Goal: Find specific page/section: Find specific page/section

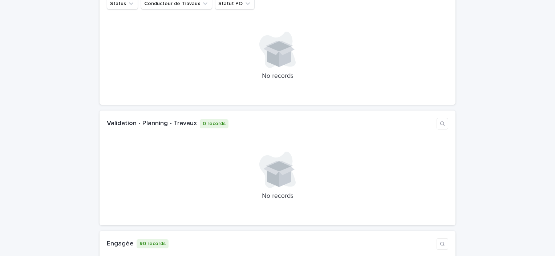
scroll to position [1488, 0]
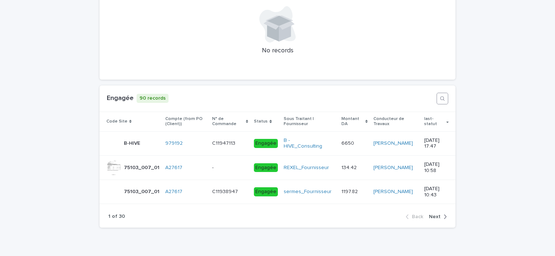
click at [440, 95] on icon "button" at bounding box center [442, 98] width 6 height 6
click at [407, 98] on input at bounding box center [400, 98] width 68 height 11
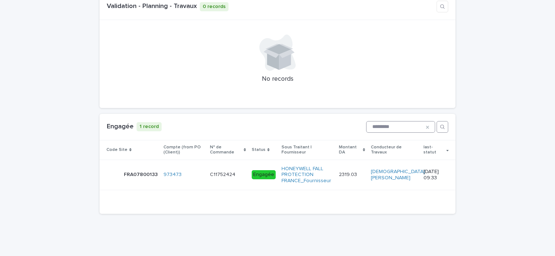
scroll to position [1458, 0]
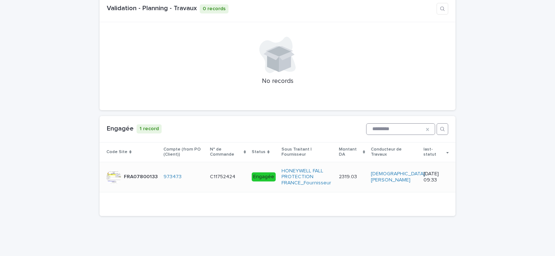
type input "*********"
click at [230, 176] on p at bounding box center [228, 176] width 36 height 6
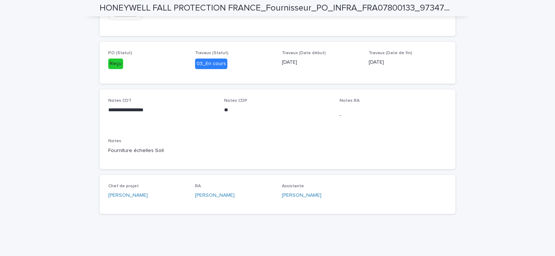
scroll to position [308, 0]
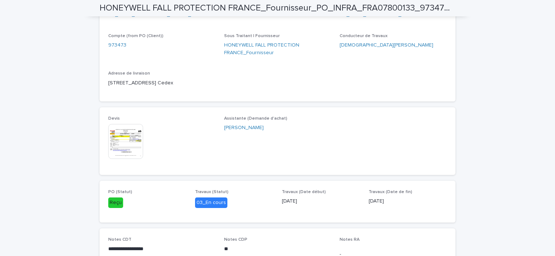
click at [127, 152] on img at bounding box center [125, 141] width 35 height 35
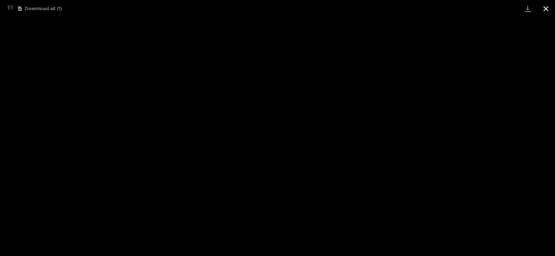
click at [546, 8] on button "Close gallery" at bounding box center [545, 8] width 18 height 17
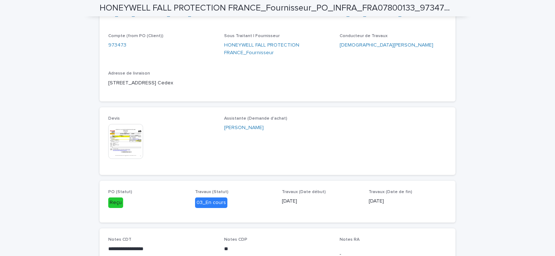
click at [132, 154] on img at bounding box center [125, 141] width 35 height 35
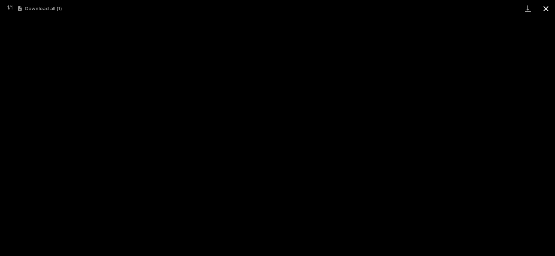
click at [548, 6] on button "Close gallery" at bounding box center [545, 8] width 18 height 17
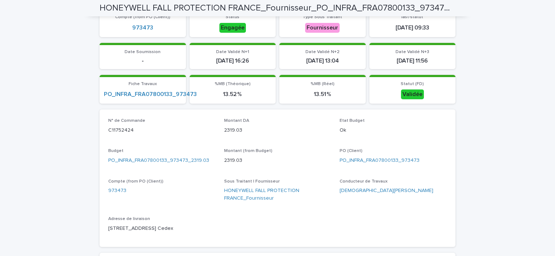
scroll to position [0, 0]
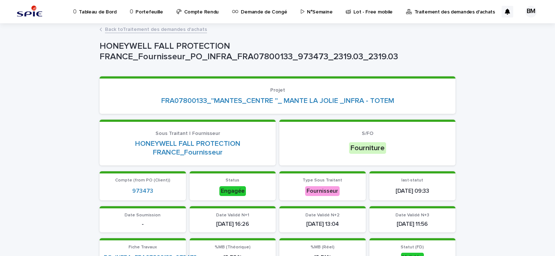
click at [154, 28] on link "Back to Traitement des demandes d'achats" at bounding box center [156, 29] width 102 height 8
